Goal: Transaction & Acquisition: Obtain resource

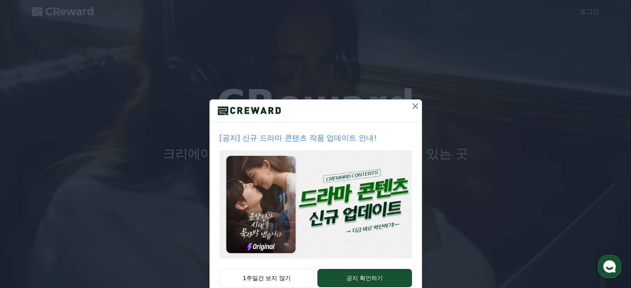
click at [410, 104] on icon at bounding box center [415, 106] width 10 height 10
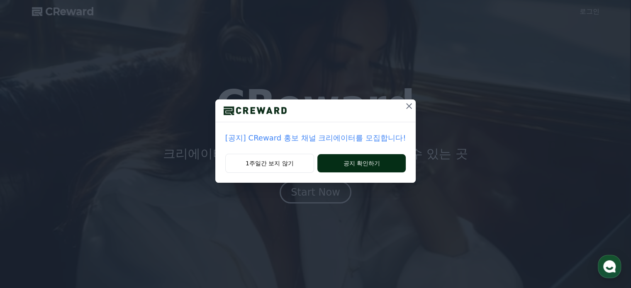
click at [355, 161] on button "공지 확인하기" at bounding box center [361, 163] width 88 height 18
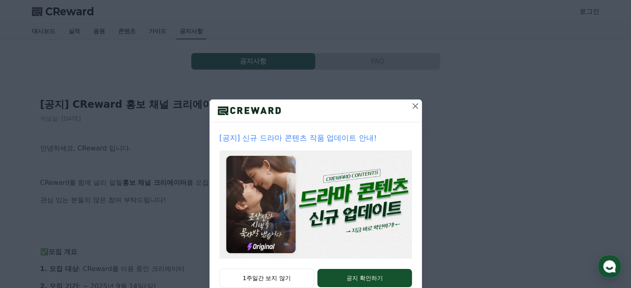
click at [411, 104] on icon at bounding box center [415, 106] width 10 height 10
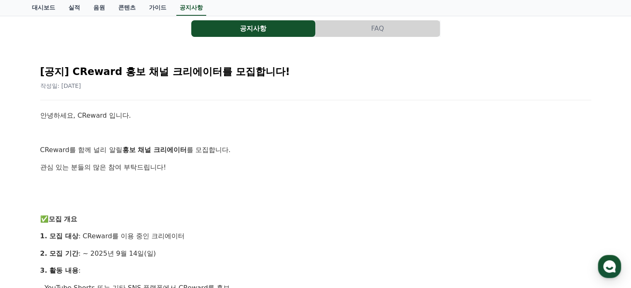
scroll to position [83, 0]
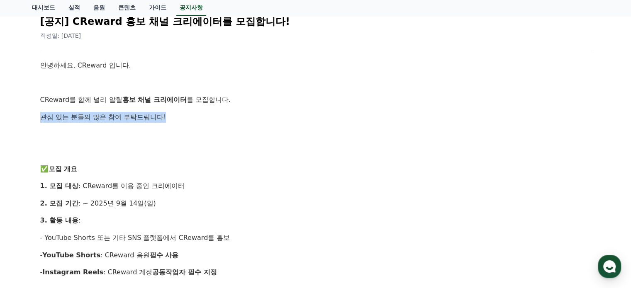
drag, startPoint x: 39, startPoint y: 116, endPoint x: 184, endPoint y: 120, distance: 144.8
drag, startPoint x: 88, startPoint y: 201, endPoint x: 154, endPoint y: 201, distance: 65.5
click at [154, 201] on p "2. 모집 기간 : ~ 2025년 9월 14일(일)" at bounding box center [315, 203] width 551 height 11
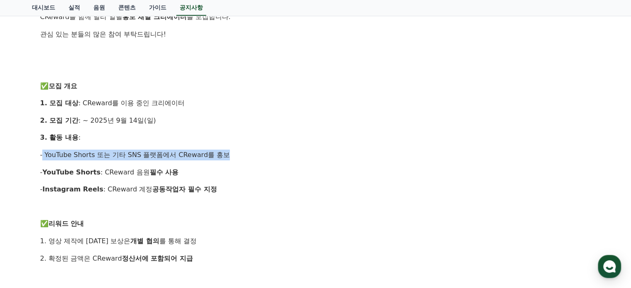
drag, startPoint x: 88, startPoint y: 157, endPoint x: 236, endPoint y: 157, distance: 148.0
click at [236, 157] on p "- YouTube Shorts 또는 기타 SNS 플랫폼에서 CReward를 홍보" at bounding box center [315, 155] width 551 height 11
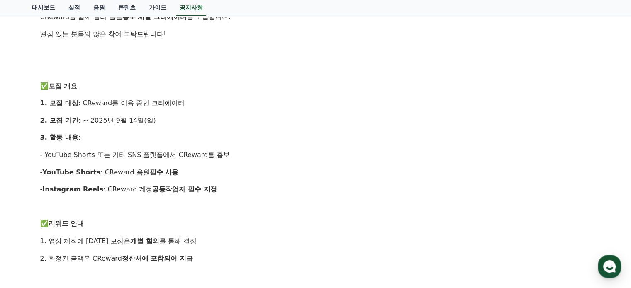
click at [96, 204] on p at bounding box center [315, 206] width 551 height 11
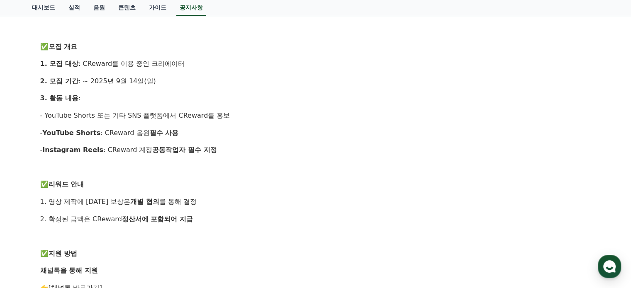
scroll to position [249, 0]
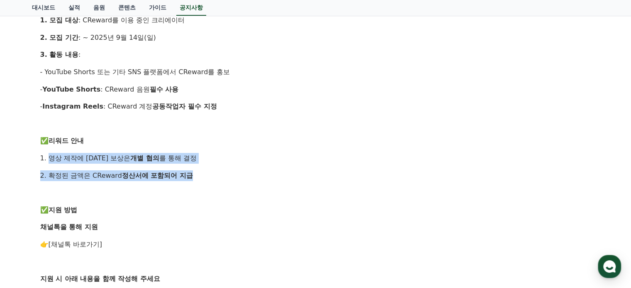
drag, startPoint x: 49, startPoint y: 161, endPoint x: 200, endPoint y: 177, distance: 152.1
click at [200, 177] on div "안녕하세요, CReward 입니다. CReward를 함께 널리 알릴 홍보 채널 크리에이터 를 모집합니다. 관심 있는 분들의 많은 참여 부탁드립…" at bounding box center [315, 184] width 551 height 580
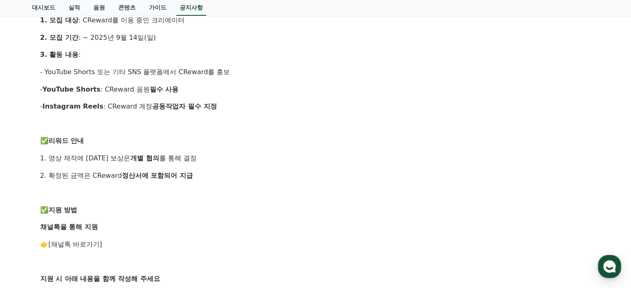
click at [84, 202] on div "안녕하세요, CReward 입니다. CReward를 함께 널리 알릴 홍보 채널 크리에이터 를 모집합니다. 관심 있는 분들의 많은 참여 부탁드립…" at bounding box center [315, 184] width 551 height 580
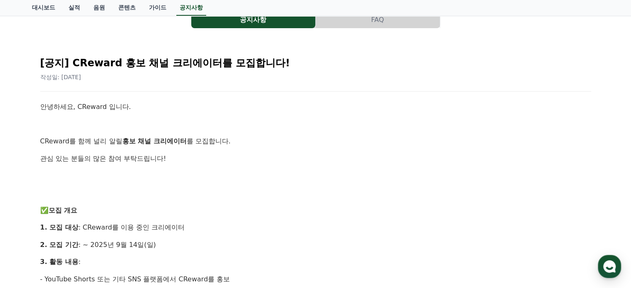
scroll to position [0, 0]
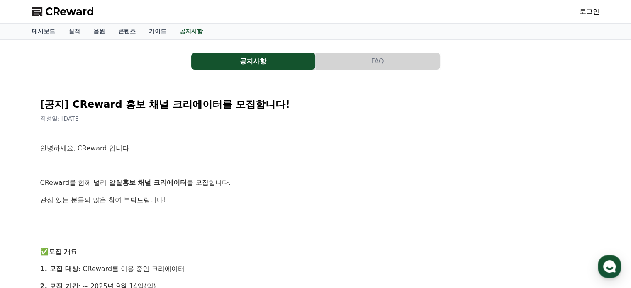
click at [591, 12] on link "로그인" at bounding box center [589, 12] width 20 height 10
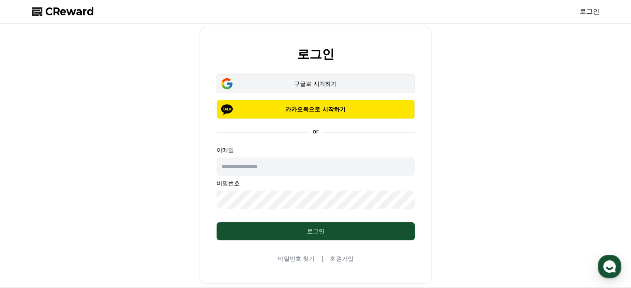
click at [294, 86] on div "구글로 시작하기" at bounding box center [315, 84] width 174 height 8
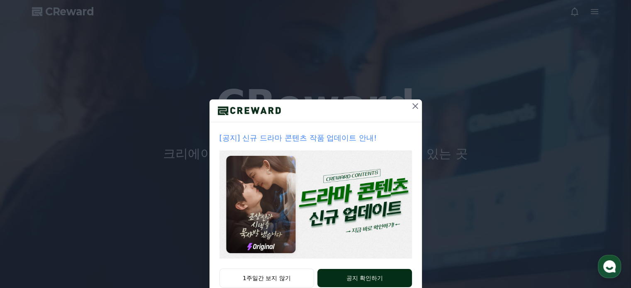
click at [345, 270] on button "공지 확인하기" at bounding box center [364, 278] width 94 height 18
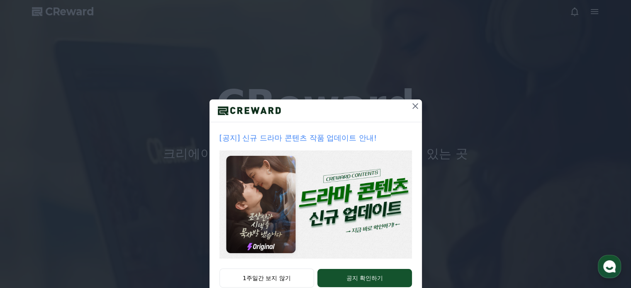
click at [410, 102] on icon at bounding box center [415, 106] width 10 height 10
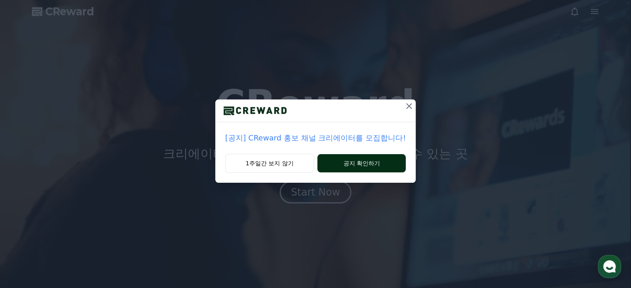
click at [357, 165] on button "공지 확인하기" at bounding box center [361, 163] width 88 height 18
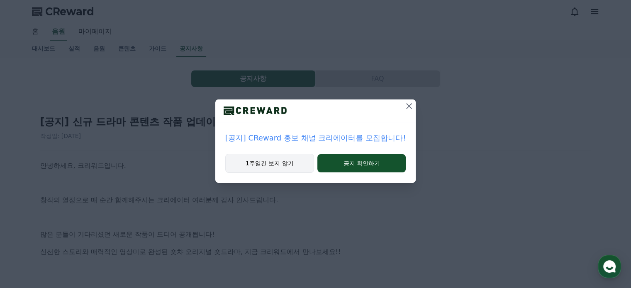
click at [255, 169] on button "1주일간 보지 않기" at bounding box center [269, 163] width 89 height 19
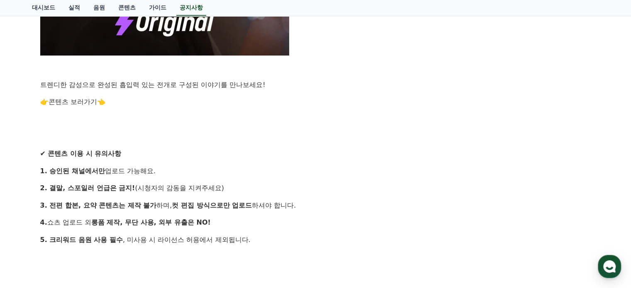
scroll to position [705, 0]
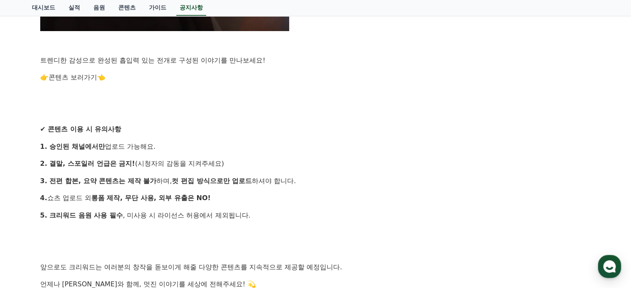
click at [65, 75] on link "콘텐츠 보러가기" at bounding box center [73, 77] width 49 height 8
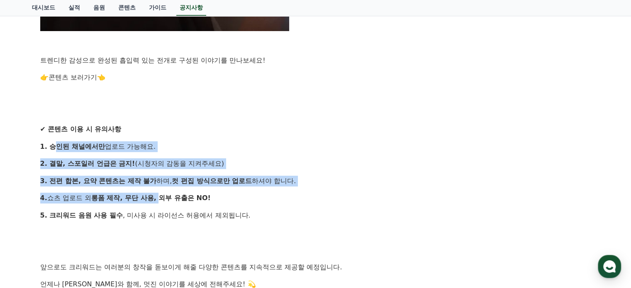
drag, startPoint x: 52, startPoint y: 147, endPoint x: 152, endPoint y: 212, distance: 119.2
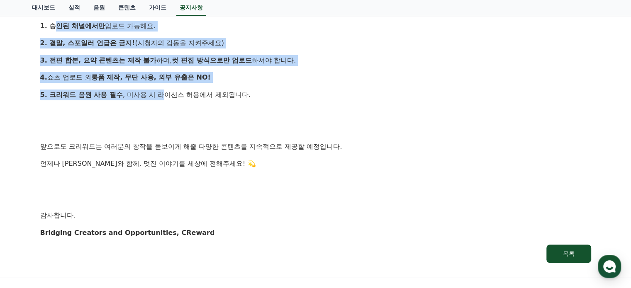
scroll to position [918, 0]
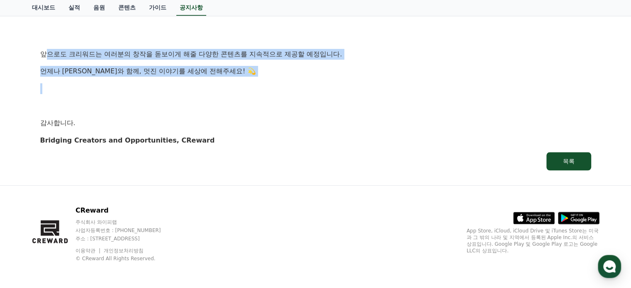
drag, startPoint x: 46, startPoint y: 58, endPoint x: 146, endPoint y: 92, distance: 105.9
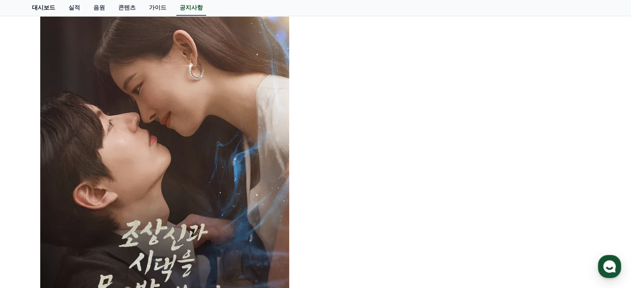
scroll to position [337, 0]
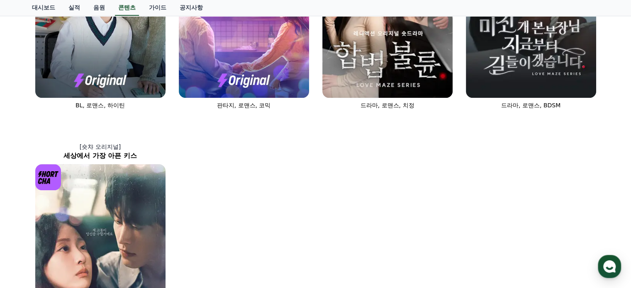
scroll to position [580, 0]
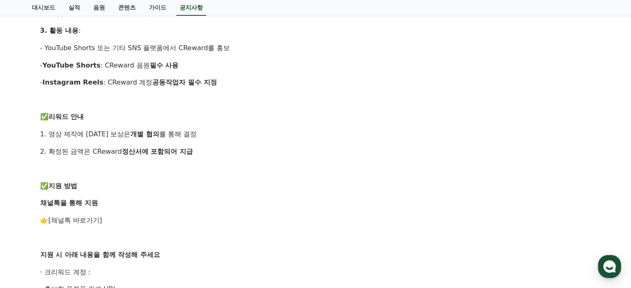
scroll to position [456, 0]
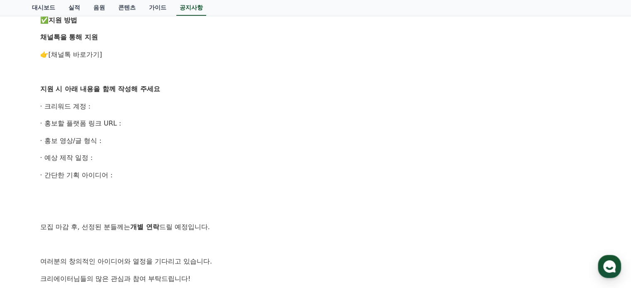
click at [56, 54] on link "[채널톡 바로가기]" at bounding box center [76, 55] width 54 height 8
drag, startPoint x: 34, startPoint y: 105, endPoint x: 143, endPoint y: 173, distance: 127.6
copy div "· 크리워드 계정 : · 홍보할 플랫폼 링크 URL : · 홍보 영상/글 형식 : · 예상 제작 일정 : · 간단한 기획 아이디어 :"
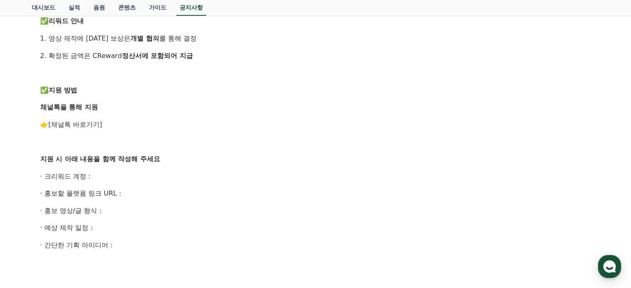
scroll to position [290, 0]
